Goal: Task Accomplishment & Management: Complete application form

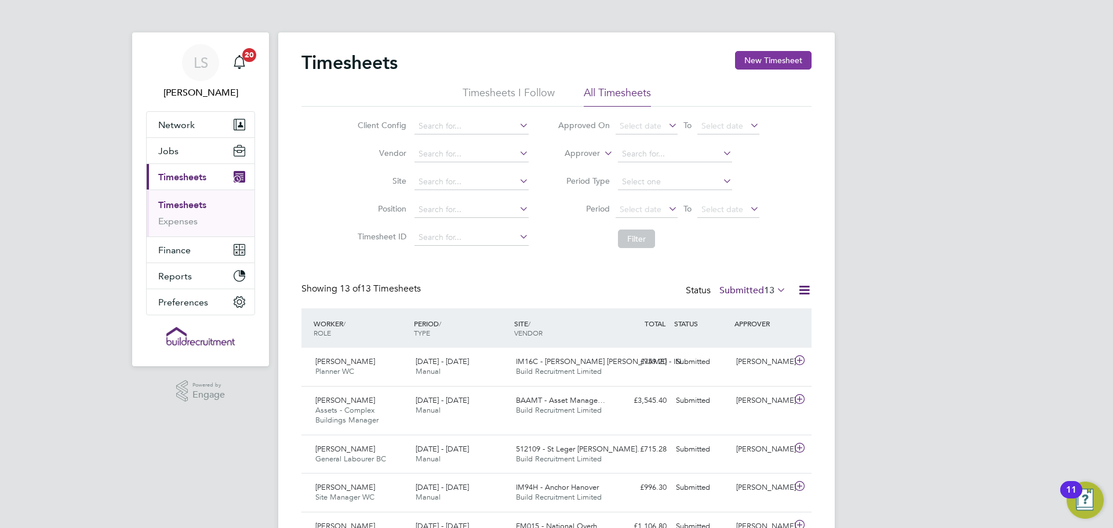
click at [787, 55] on button "New Timesheet" at bounding box center [773, 60] width 77 height 19
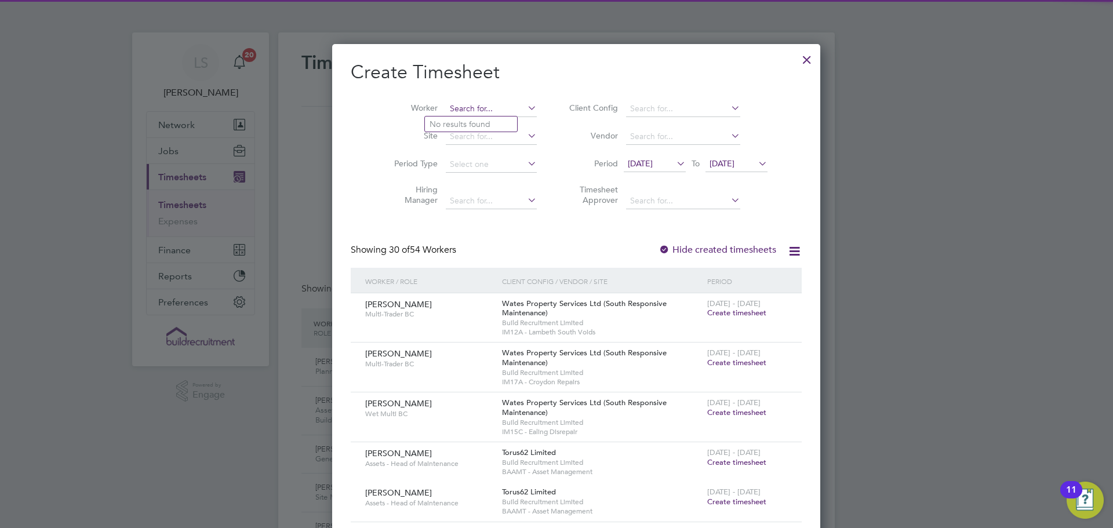
click at [475, 110] on input at bounding box center [491, 109] width 91 height 16
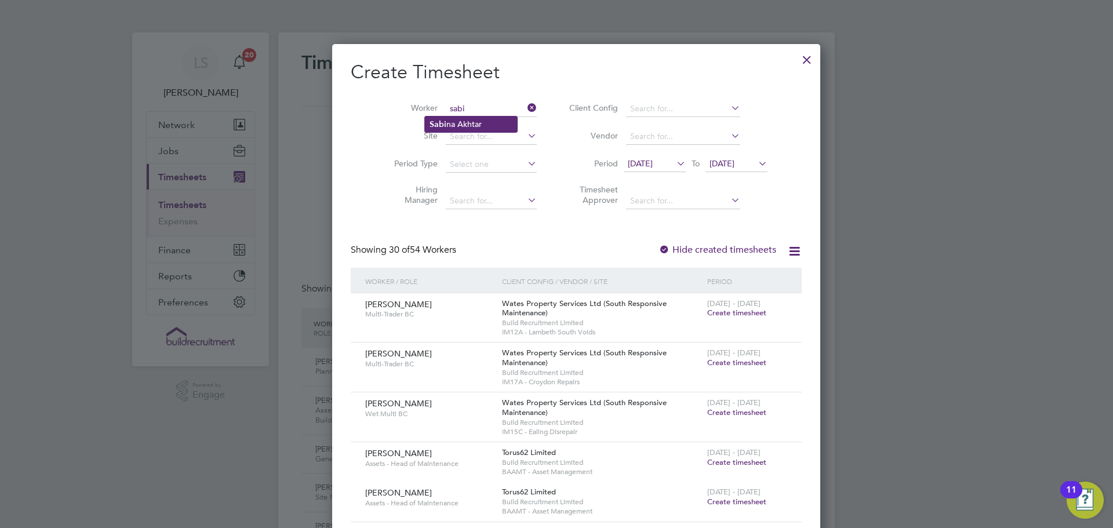
click at [466, 121] on li "Sabi na Akhtar" at bounding box center [471, 125] width 92 height 16
type input "Sabina Akhtar"
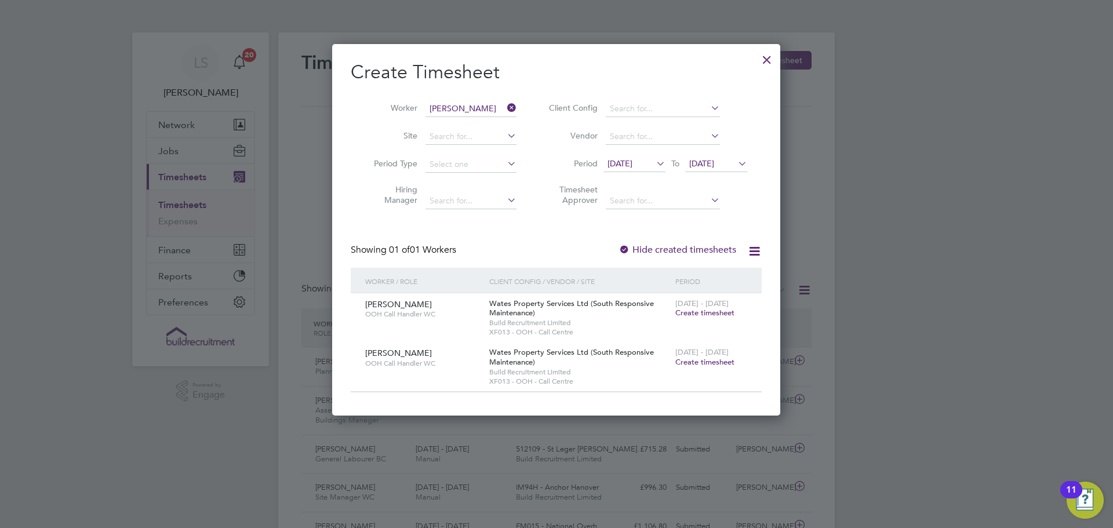
click at [714, 363] on span "Create timesheet" at bounding box center [704, 362] width 59 height 10
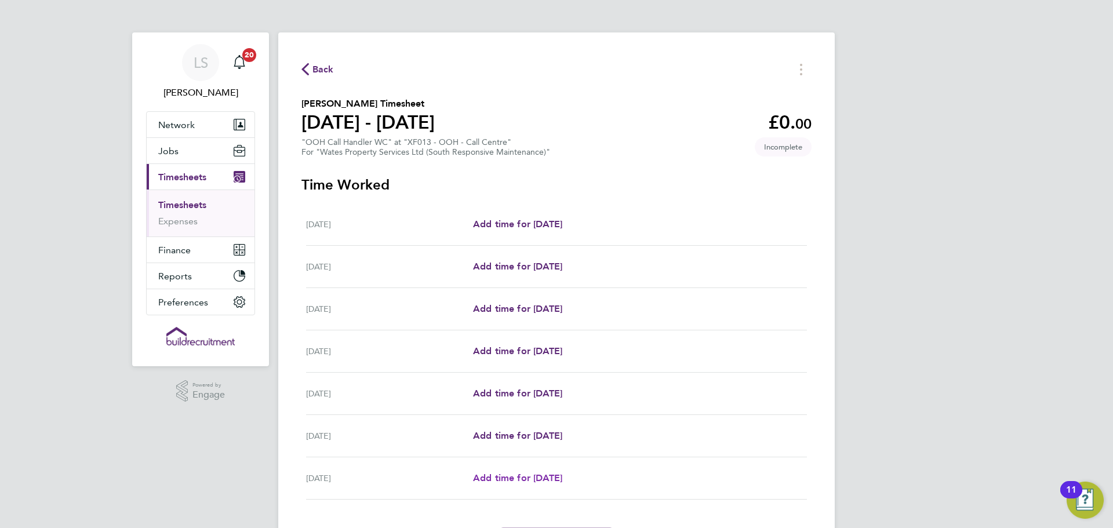
click at [501, 482] on span "Add time for Fri 22 Aug" at bounding box center [517, 477] width 89 height 11
select select "30"
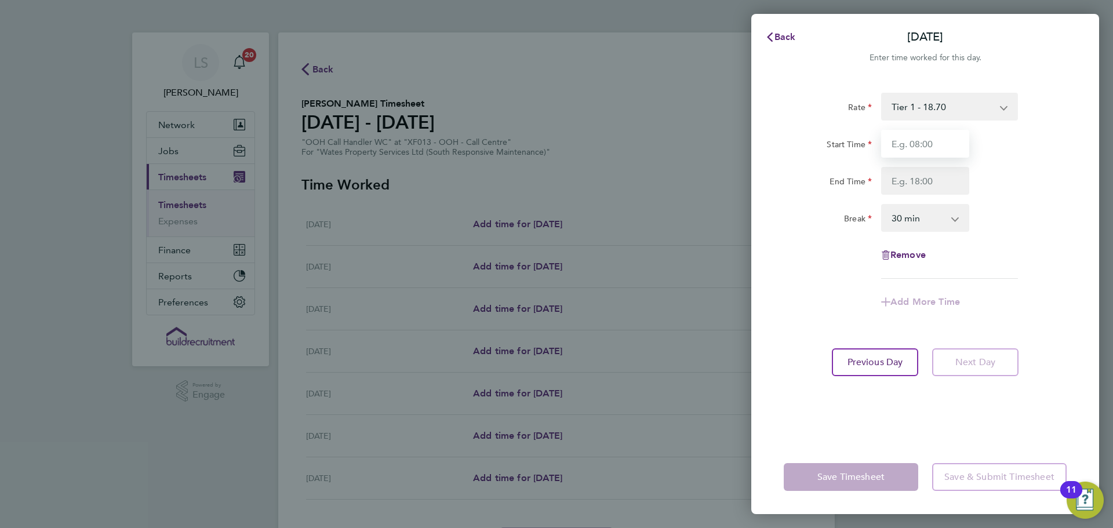
click at [944, 146] on input "Start Time" at bounding box center [925, 144] width 88 height 28
type input "17:00"
click at [894, 184] on input "End Time" at bounding box center [925, 181] width 88 height 28
click at [908, 221] on select "0 min 15 min 30 min 45 min 60 min 75 min 90 min" at bounding box center [918, 218] width 72 height 26
type input "00:00"
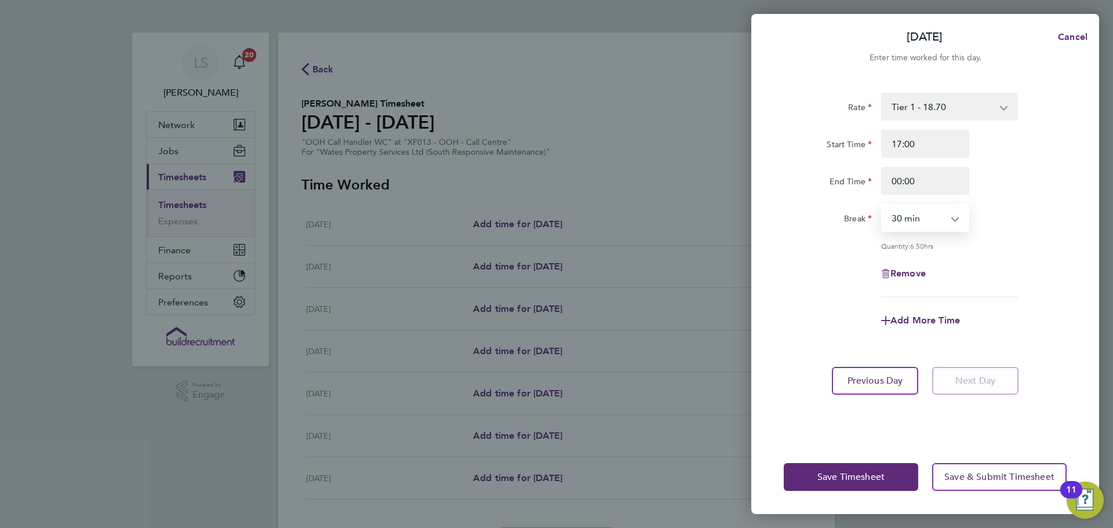
select select "0"
click at [882, 205] on select "0 min 15 min 30 min 45 min 60 min 75 min 90 min" at bounding box center [918, 218] width 72 height 26
click at [850, 261] on div "Remove" at bounding box center [925, 274] width 292 height 28
click at [850, 472] on span "Save Timesheet" at bounding box center [850, 477] width 67 height 12
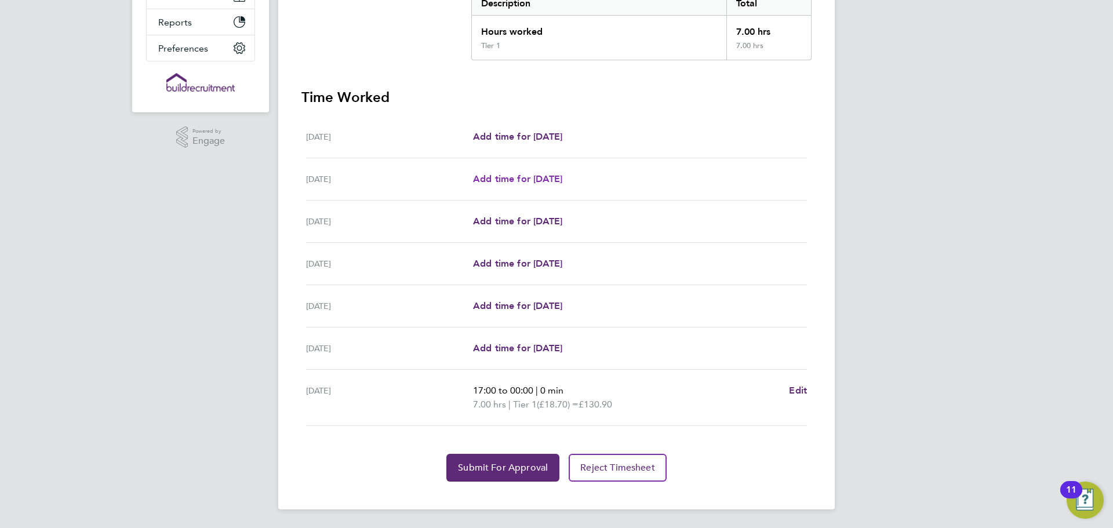
click at [514, 176] on span "Add time for Sun 17 Aug" at bounding box center [517, 178] width 89 height 11
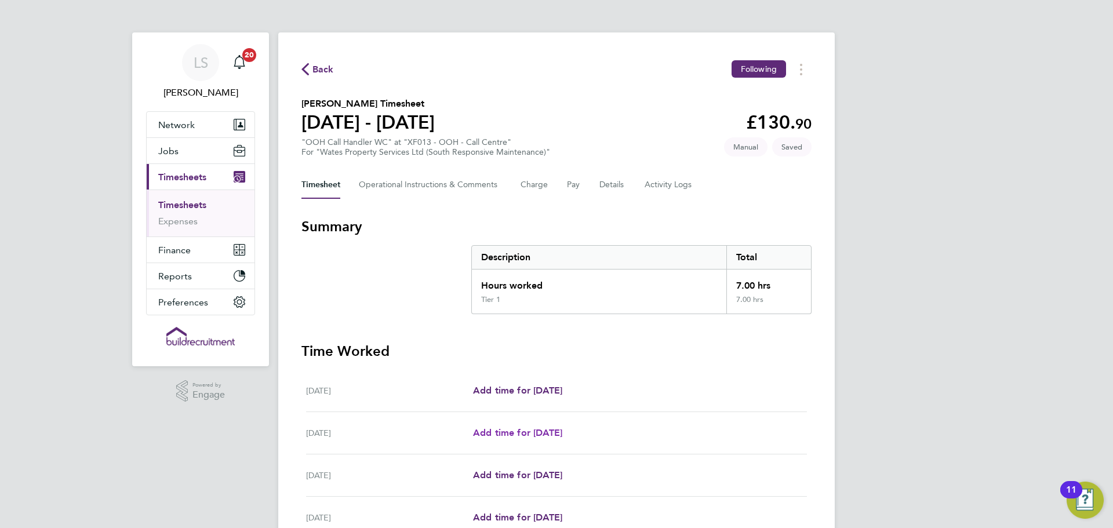
select select "30"
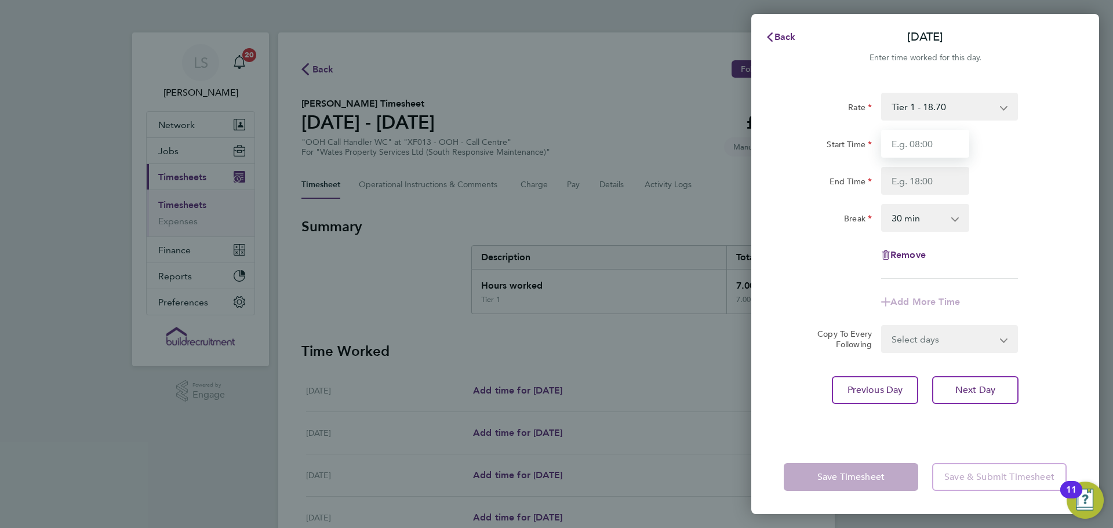
click at [933, 143] on input "Start Time" at bounding box center [925, 144] width 88 height 28
type input "17:00"
click at [902, 182] on input "End Time" at bounding box center [925, 181] width 88 height 28
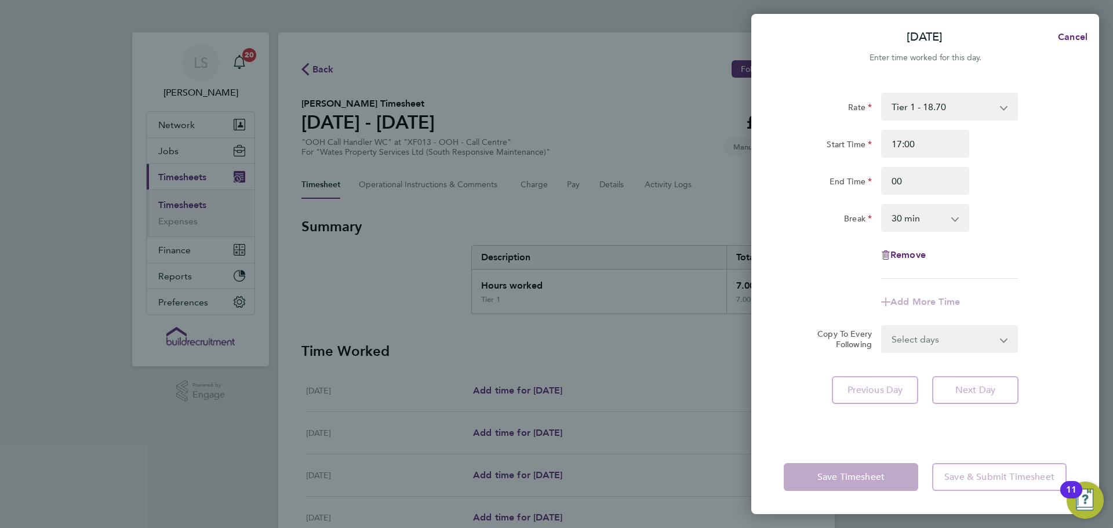
type input "00:00"
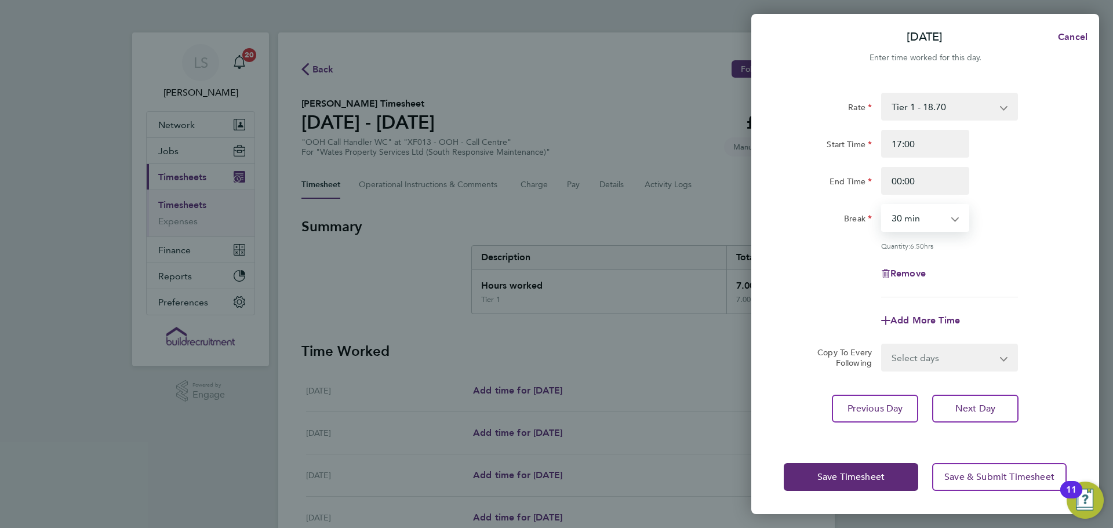
click at [904, 213] on select "0 min 15 min 30 min 45 min 60 min 75 min 90 min" at bounding box center [918, 218] width 72 height 26
select select "0"
click at [882, 205] on select "0 min 15 min 30 min 45 min 60 min 75 min 90 min" at bounding box center [918, 218] width 72 height 26
click at [890, 236] on div "Rate Tier 1 - 18.70 Start Time 17:00 End Time 00:00 Break 0 min 15 min 30 min 4…" at bounding box center [925, 195] width 283 height 205
click at [856, 481] on span "Save Timesheet" at bounding box center [850, 477] width 67 height 12
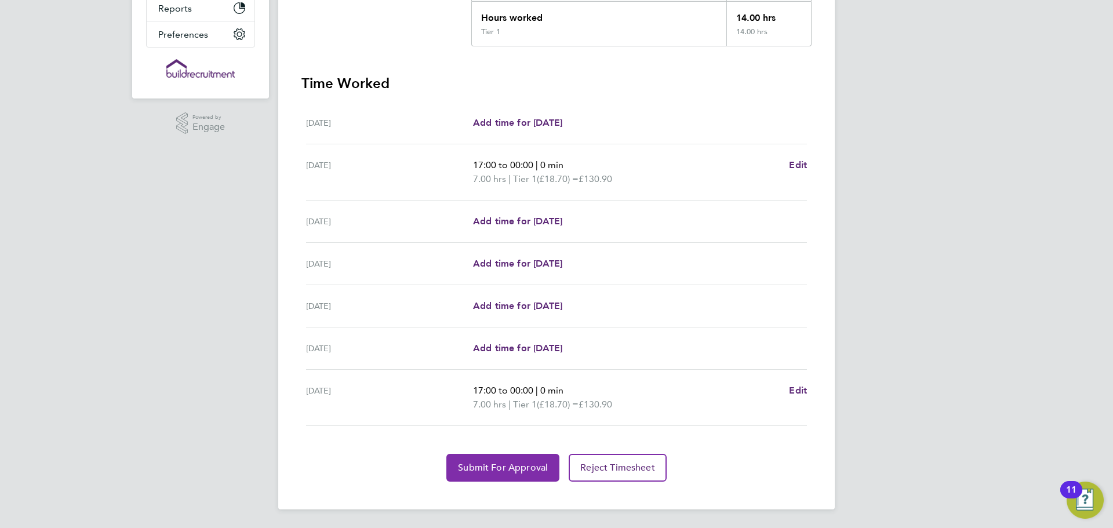
click at [523, 456] on button "Submit For Approval" at bounding box center [502, 468] width 113 height 28
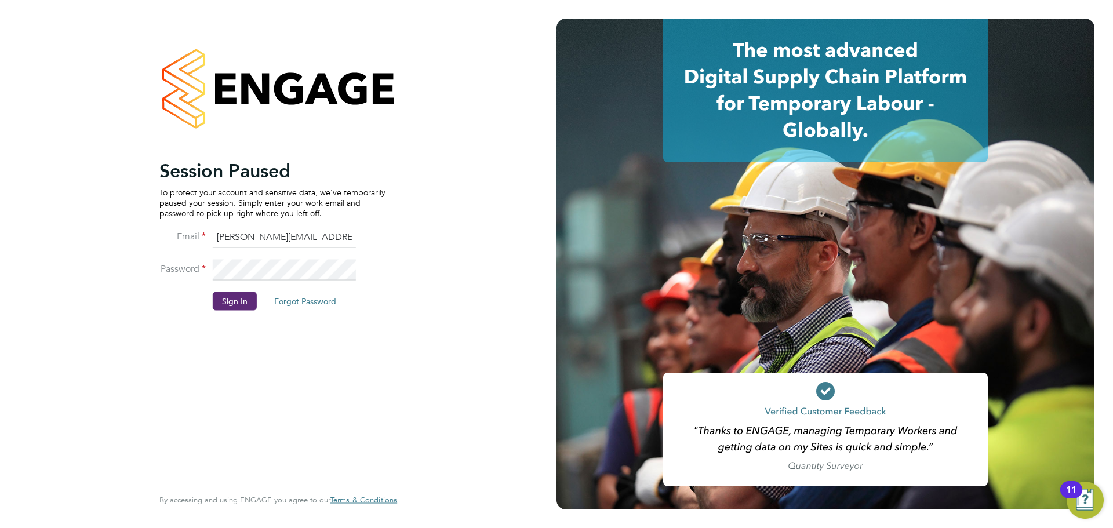
click at [218, 299] on button "Sign In" at bounding box center [235, 301] width 44 height 19
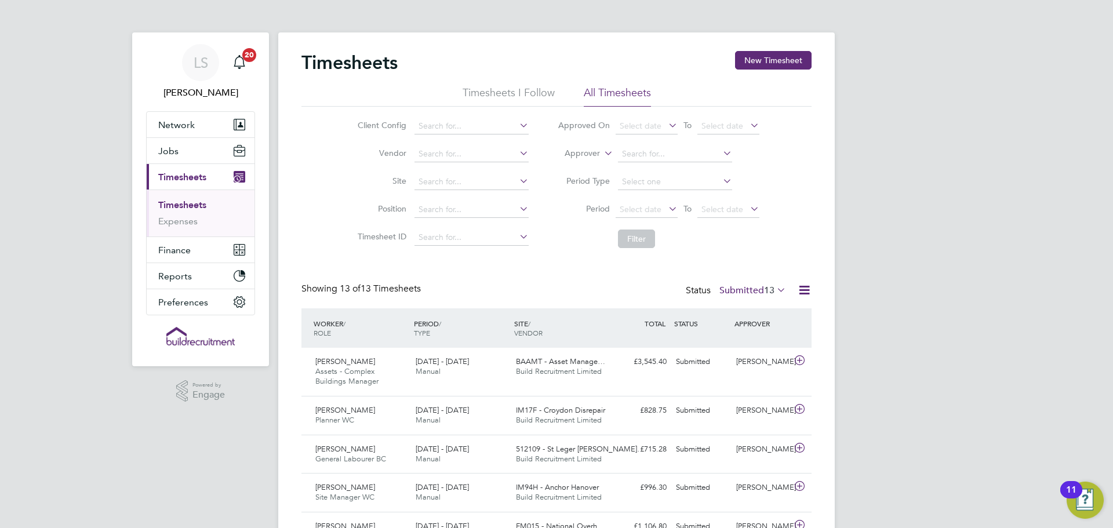
click at [487, 98] on li "Timesheets I Follow" at bounding box center [509, 96] width 92 height 21
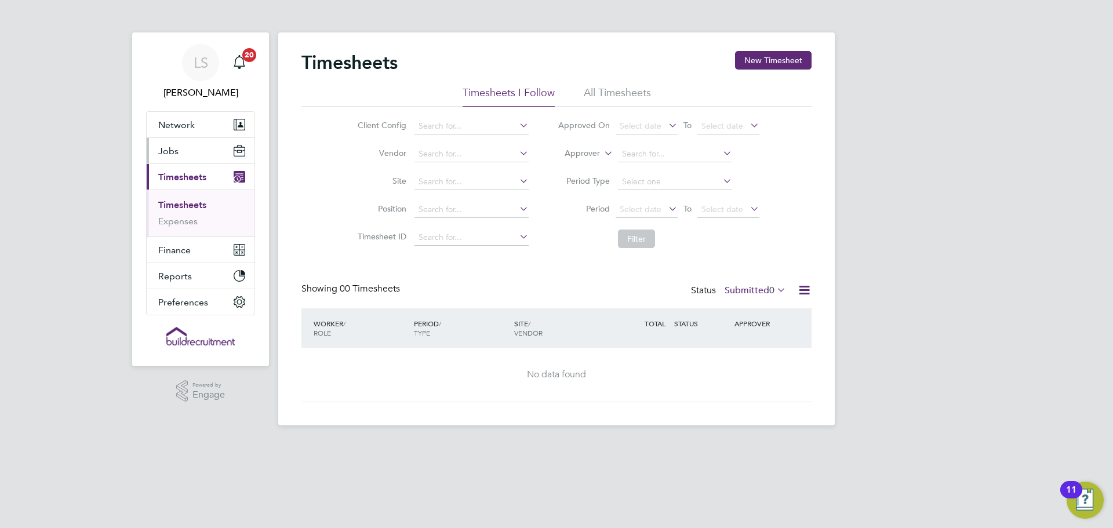
click at [191, 158] on button "Jobs" at bounding box center [201, 151] width 108 height 26
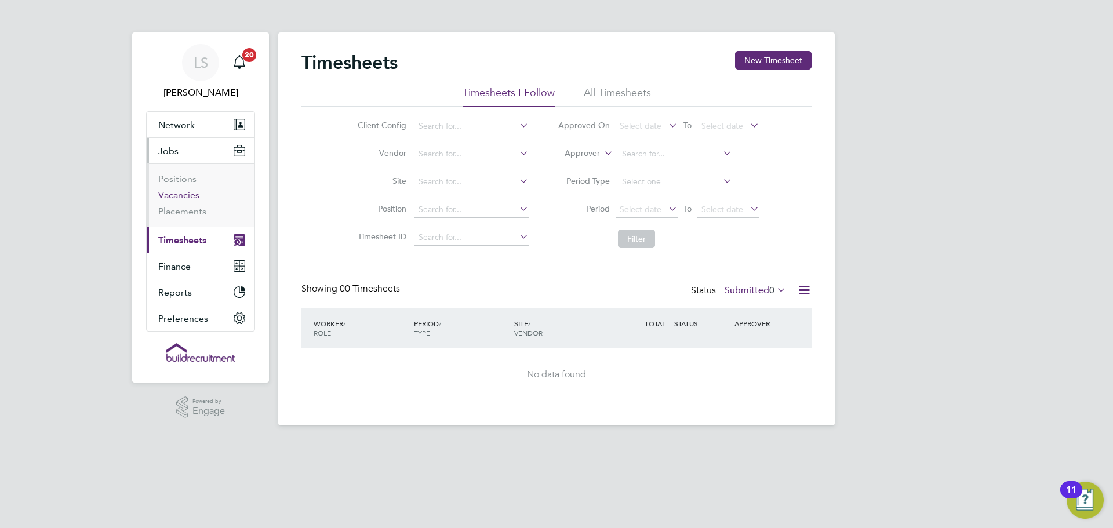
click at [192, 192] on link "Vacancies" at bounding box center [178, 195] width 41 height 11
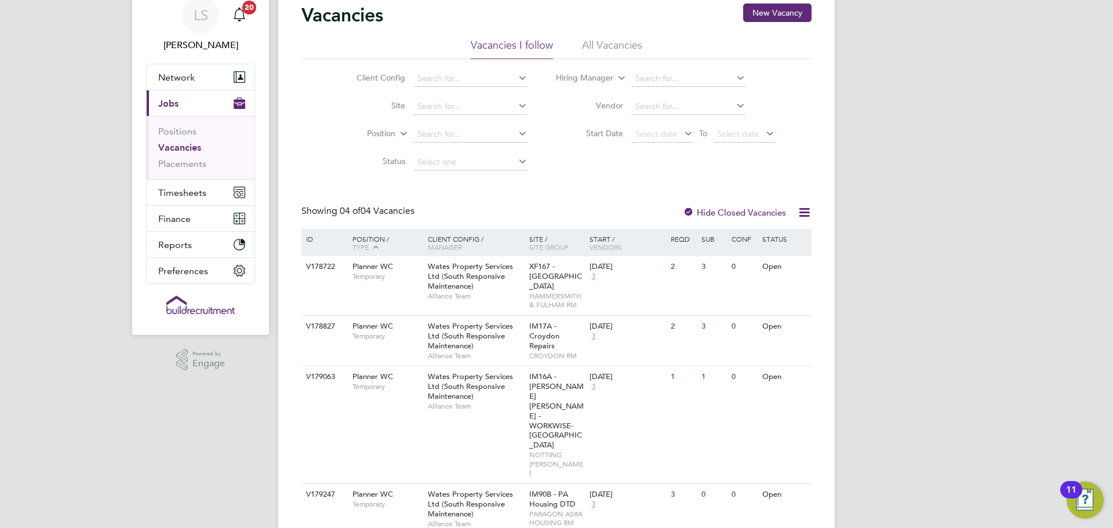
click at [413, 488] on div "Vacancies New Vacancy Vacancies I follow All Vacancies Client Config Site Posit…" at bounding box center [556, 271] width 557 height 573
click at [398, 483] on div "V179247 Planner WC Temporary Wates Property Services Ltd (South Responsive Main…" at bounding box center [556, 508] width 510 height 50
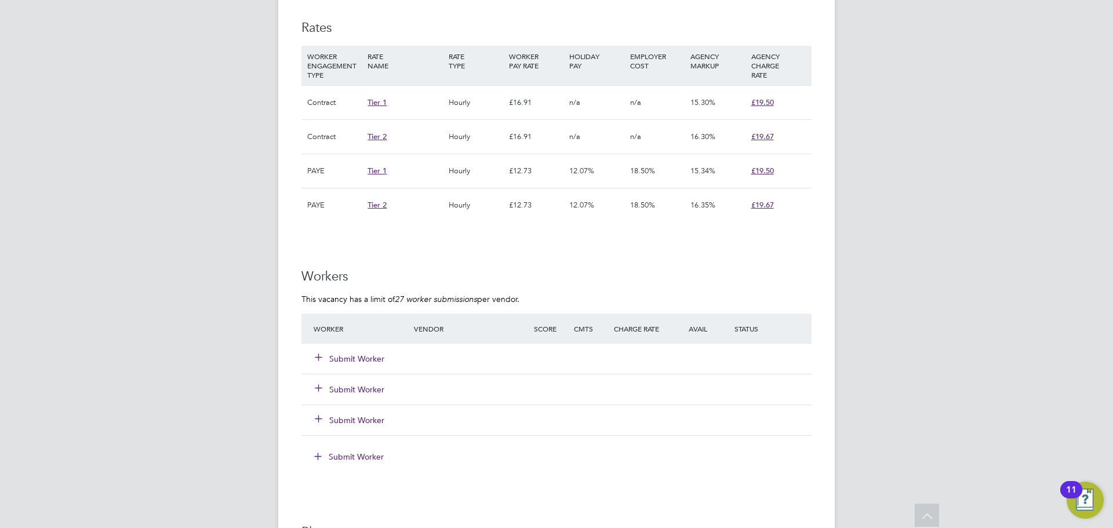
scroll to position [754, 0]
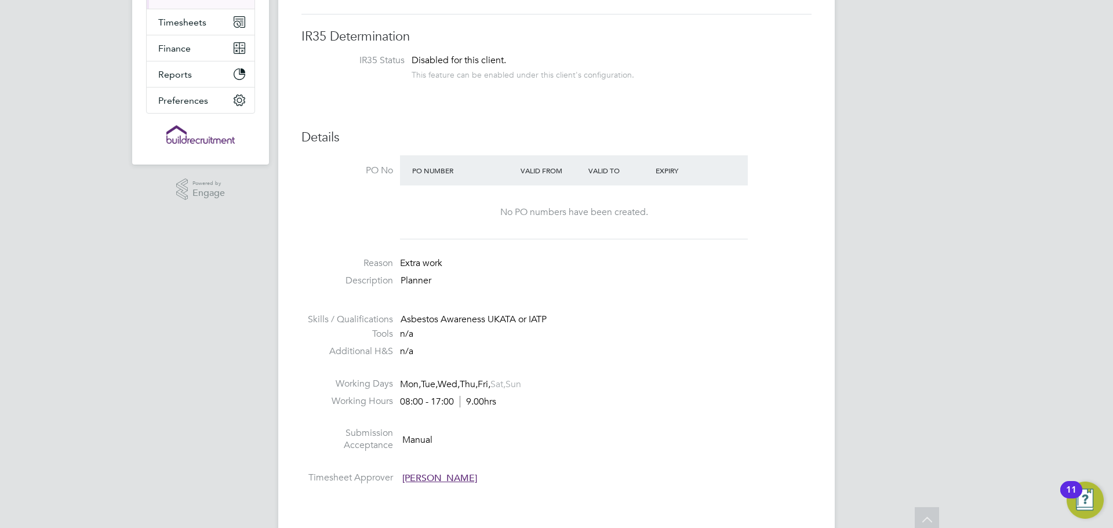
scroll to position [290, 0]
